Goal: Communication & Community: Participate in discussion

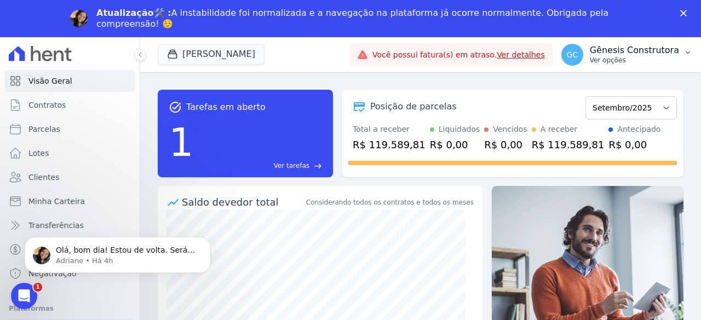
click at [615, 53] on p "Gênesis Construtora" at bounding box center [634, 50] width 89 height 11
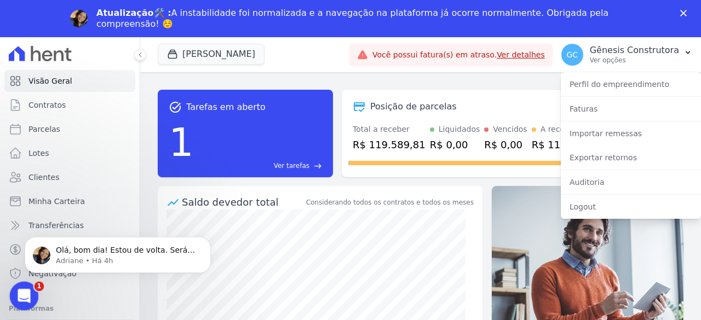
click at [27, 292] on icon "Abertura do Messenger da Intercom" at bounding box center [23, 295] width 18 height 18
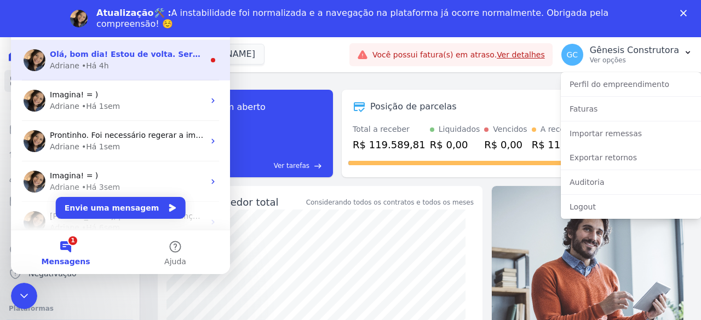
click at [116, 66] on div "Adriane • Há 4h" at bounding box center [127, 65] width 154 height 11
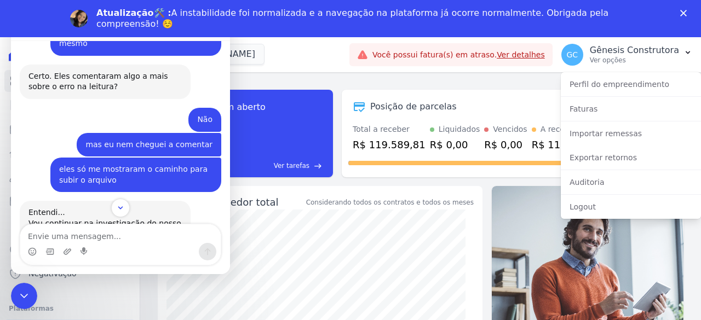
scroll to position [2765, 0]
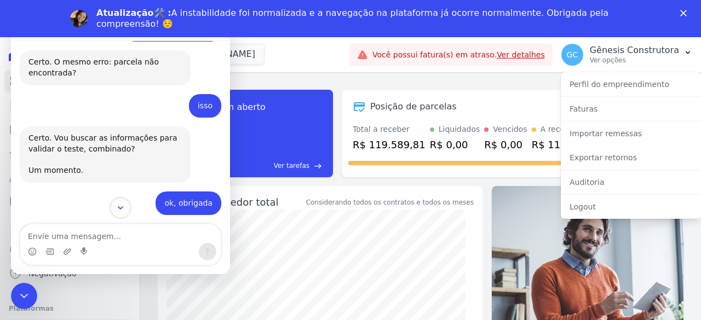
click at [120, 211] on icon "Scroll to bottom" at bounding box center [121, 208] width 10 height 10
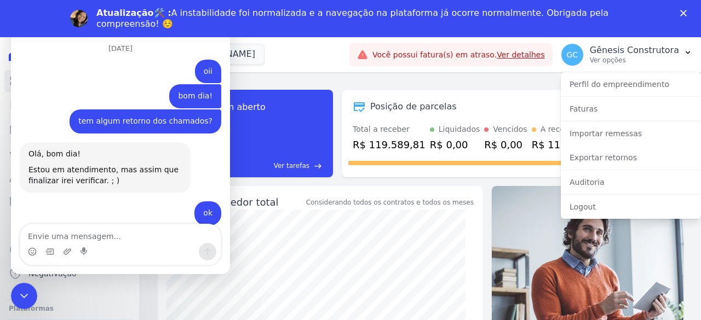
scroll to position [4160, 0]
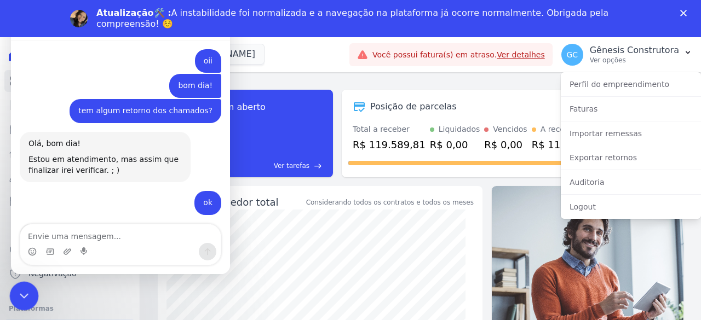
click at [23, 298] on icon "Encerramento do Messenger da Intercom" at bounding box center [22, 294] width 13 height 13
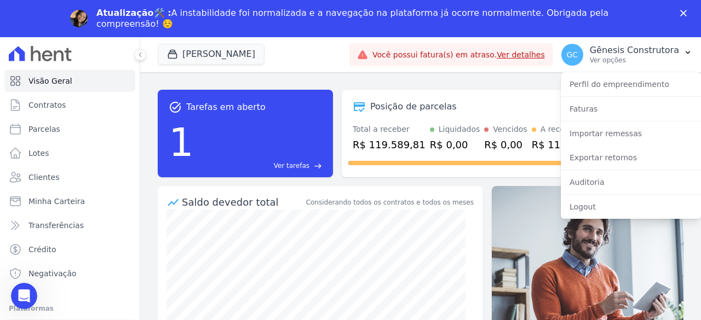
click at [237, 82] on div "task_alt Tarefas em aberto 1 Ver tarefas east Posição de parcelas Agosto/2025 S…" at bounding box center [421, 133] width 526 height 105
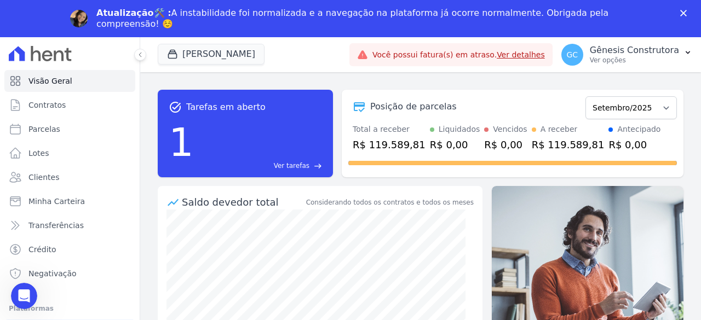
click at [683, 8] on div "Atualização🛠️ : A instabilidade foi normalizada e a navegação na plataforma já …" at bounding box center [350, 18] width 701 height 28
click at [685, 15] on icon "Fechar" at bounding box center [683, 13] width 7 height 7
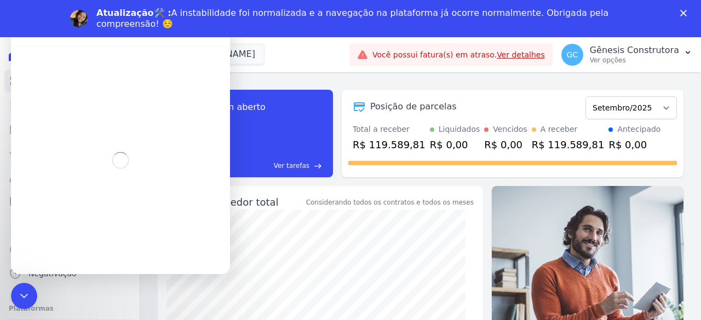
click at [683, 20] on div "Atualização🛠️ : A instabilidade foi normalizada e a navegação na plataforma já …" at bounding box center [350, 18] width 701 height 28
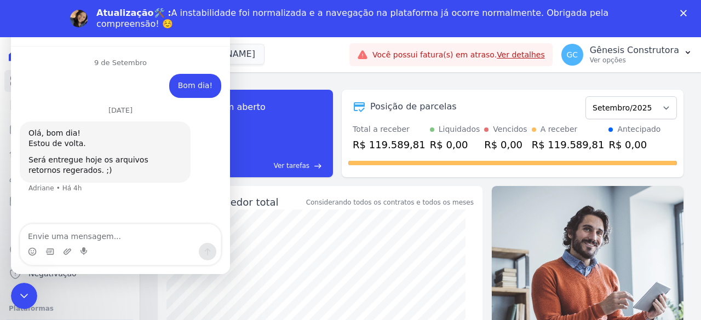
click at [683, 16] on icon "Fechar" at bounding box center [683, 13] width 7 height 7
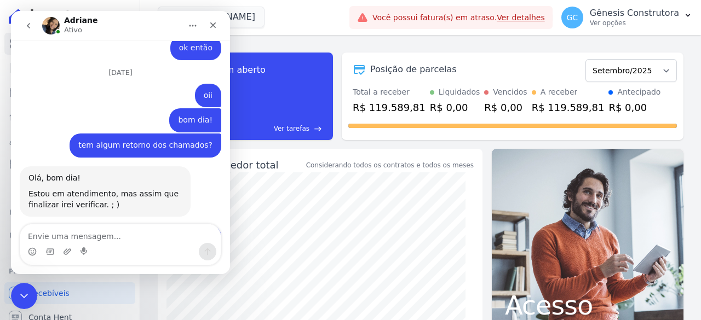
scroll to position [4128, 0]
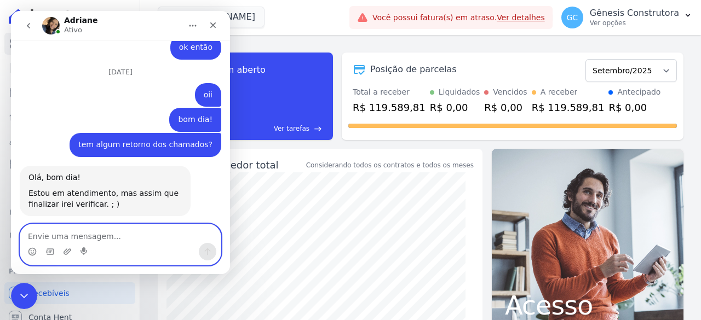
click at [127, 228] on textarea "Envie uma mensagem..." at bounding box center [120, 233] width 200 height 19
type textarea "OK"
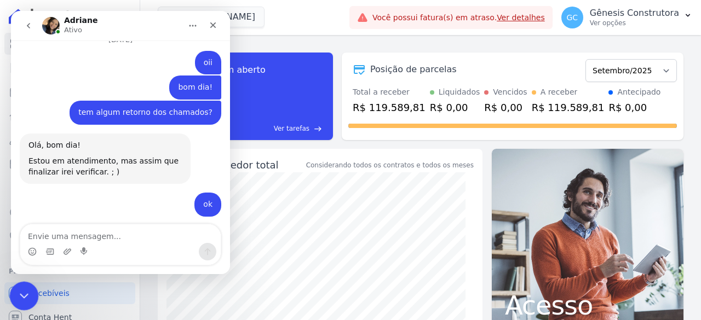
click at [21, 289] on icon "Encerramento do Messenger da Intercom" at bounding box center [22, 294] width 13 height 13
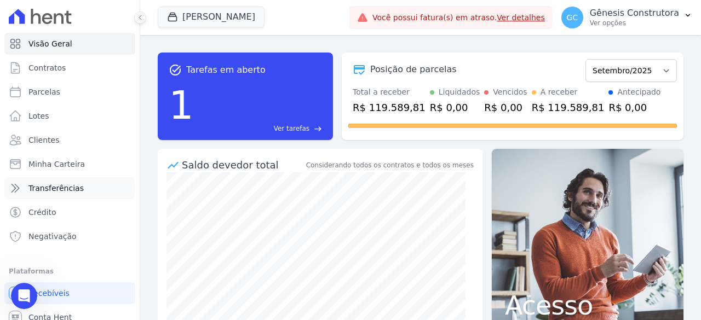
scroll to position [32, 0]
